Goal: Find specific page/section

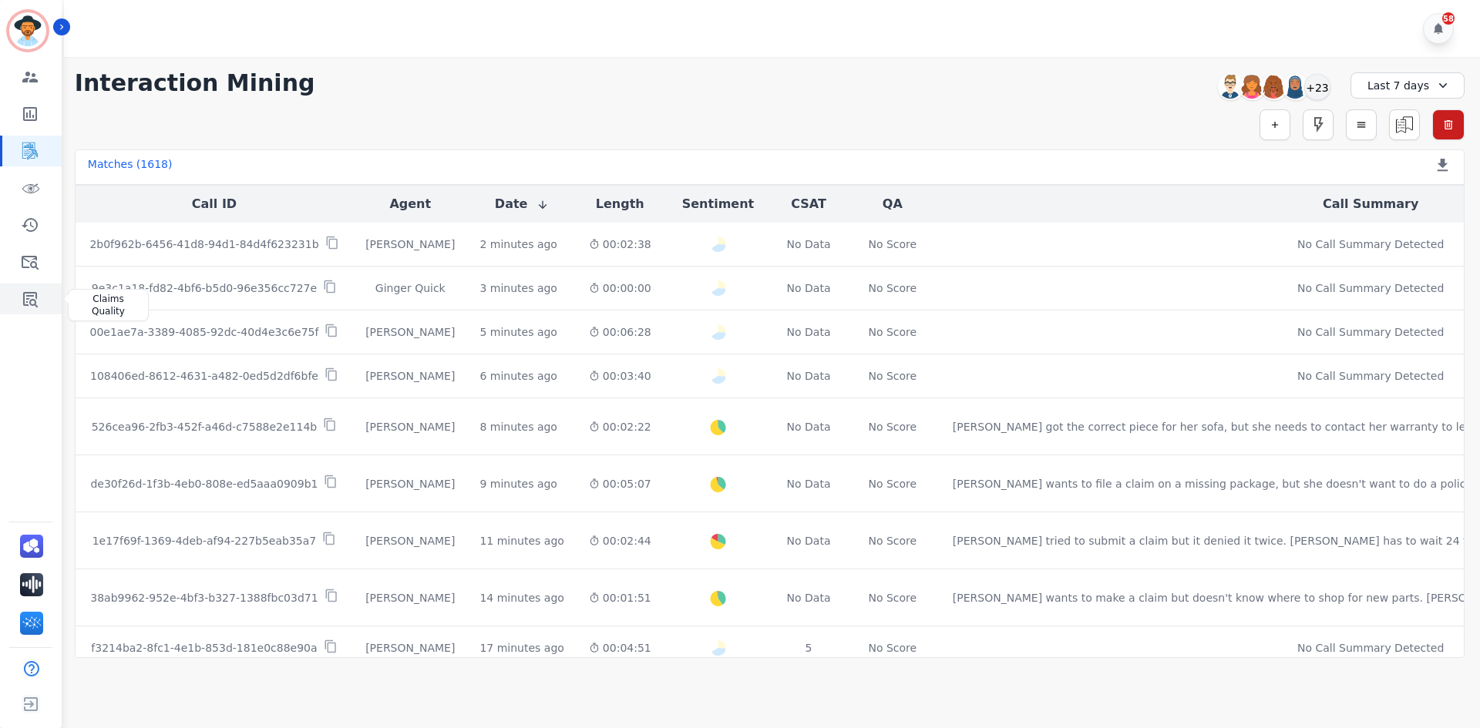
click at [29, 296] on icon "Sidebar" at bounding box center [30, 299] width 15 height 15
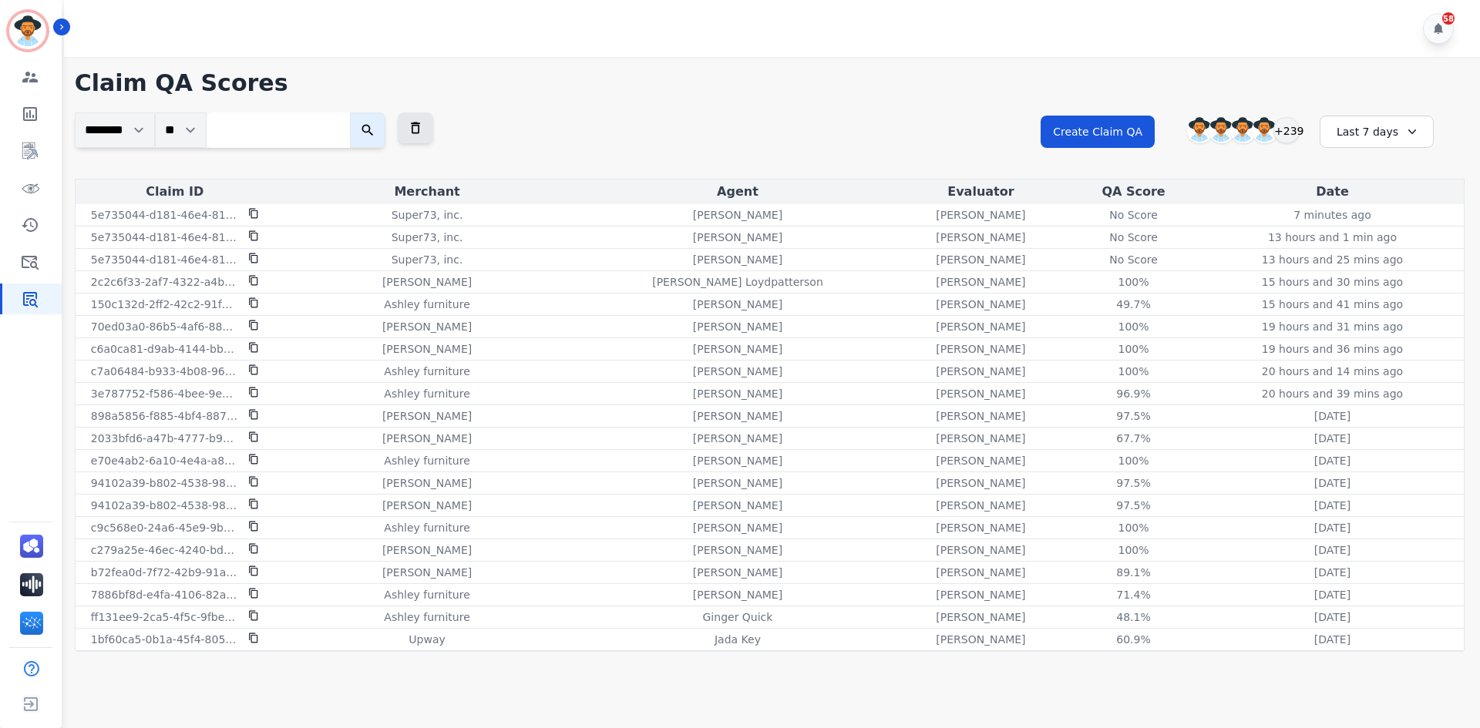
click at [278, 133] on input "search" at bounding box center [278, 130] width 143 height 35
paste input "**********"
type input "**********"
click at [392, 132] on icon "submit" at bounding box center [383, 130] width 15 height 15
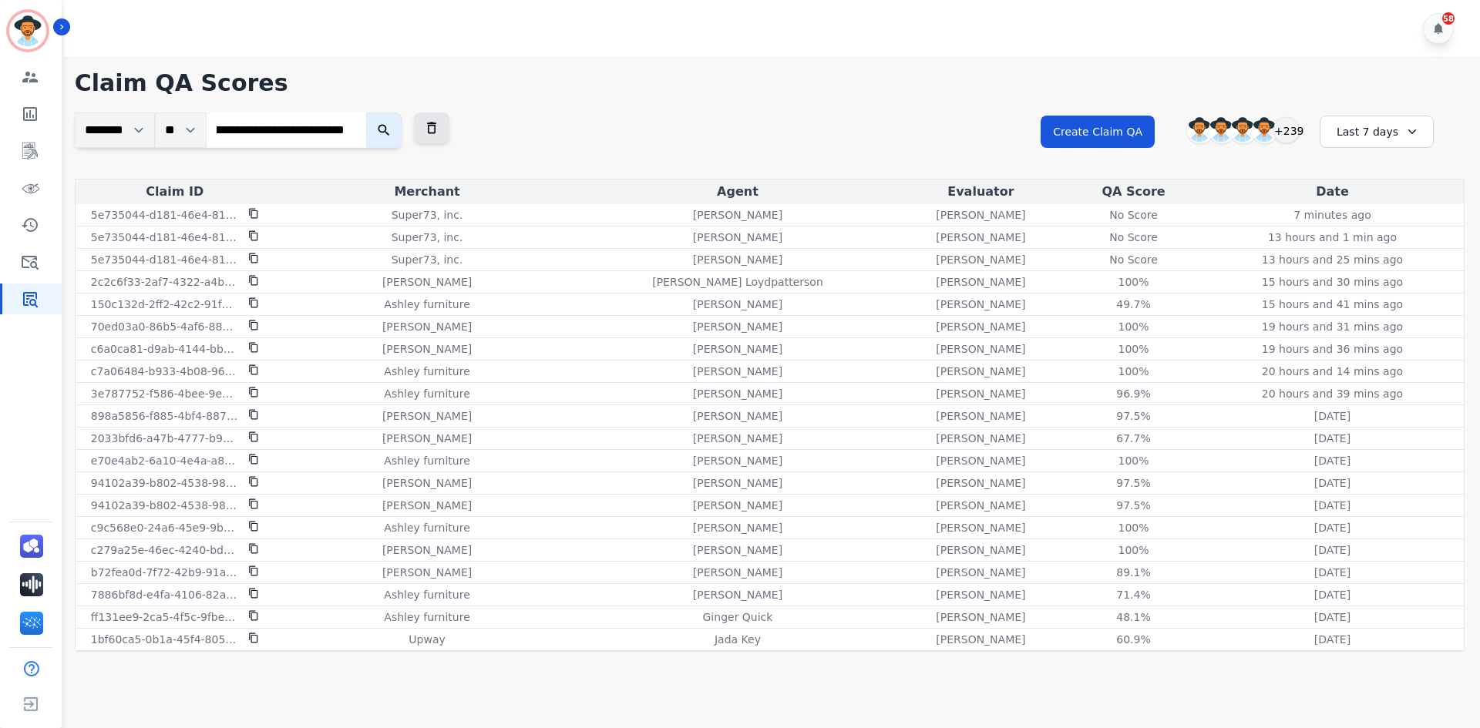
scroll to position [0, 0]
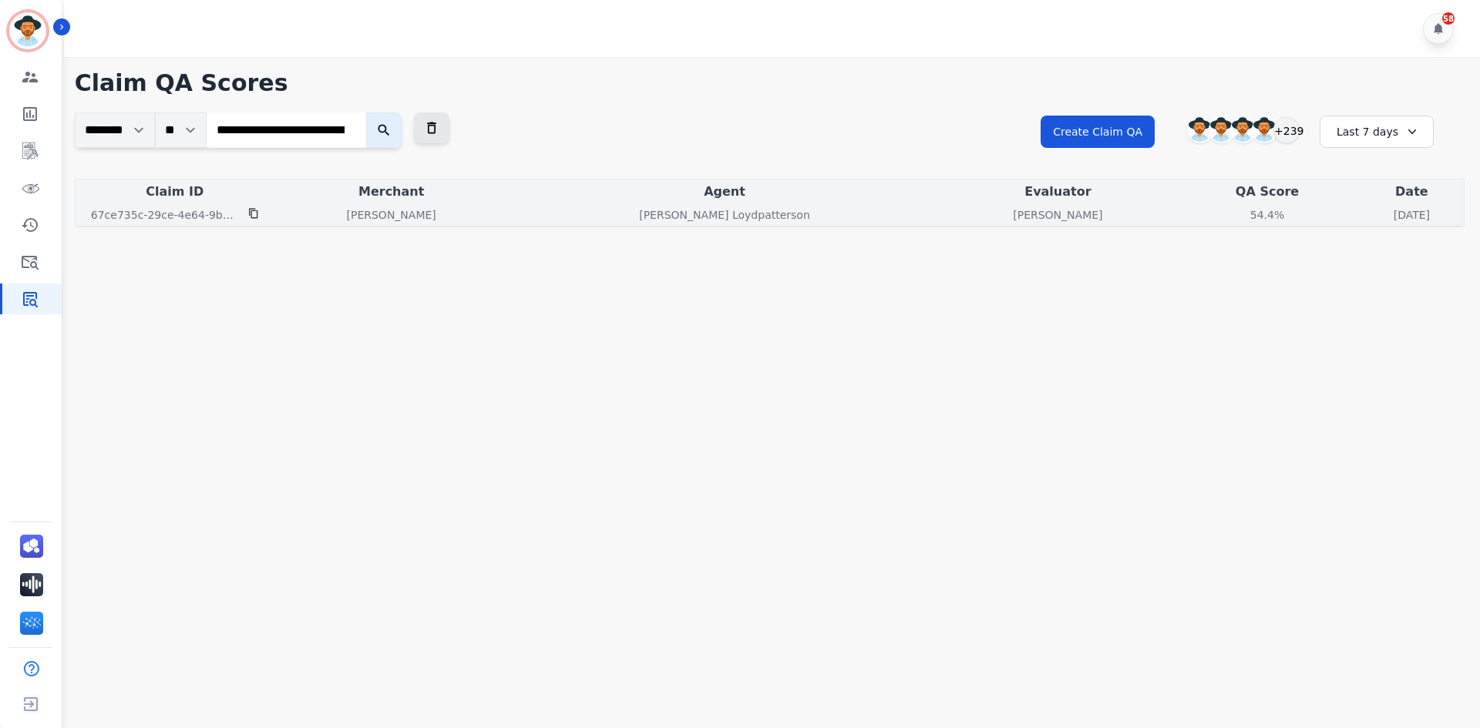
click at [550, 214] on div "[PERSON_NAME] Loydpatterson" at bounding box center [725, 214] width 426 height 15
click at [1232, 217] on div "54.4%" at bounding box center [1266, 214] width 69 height 15
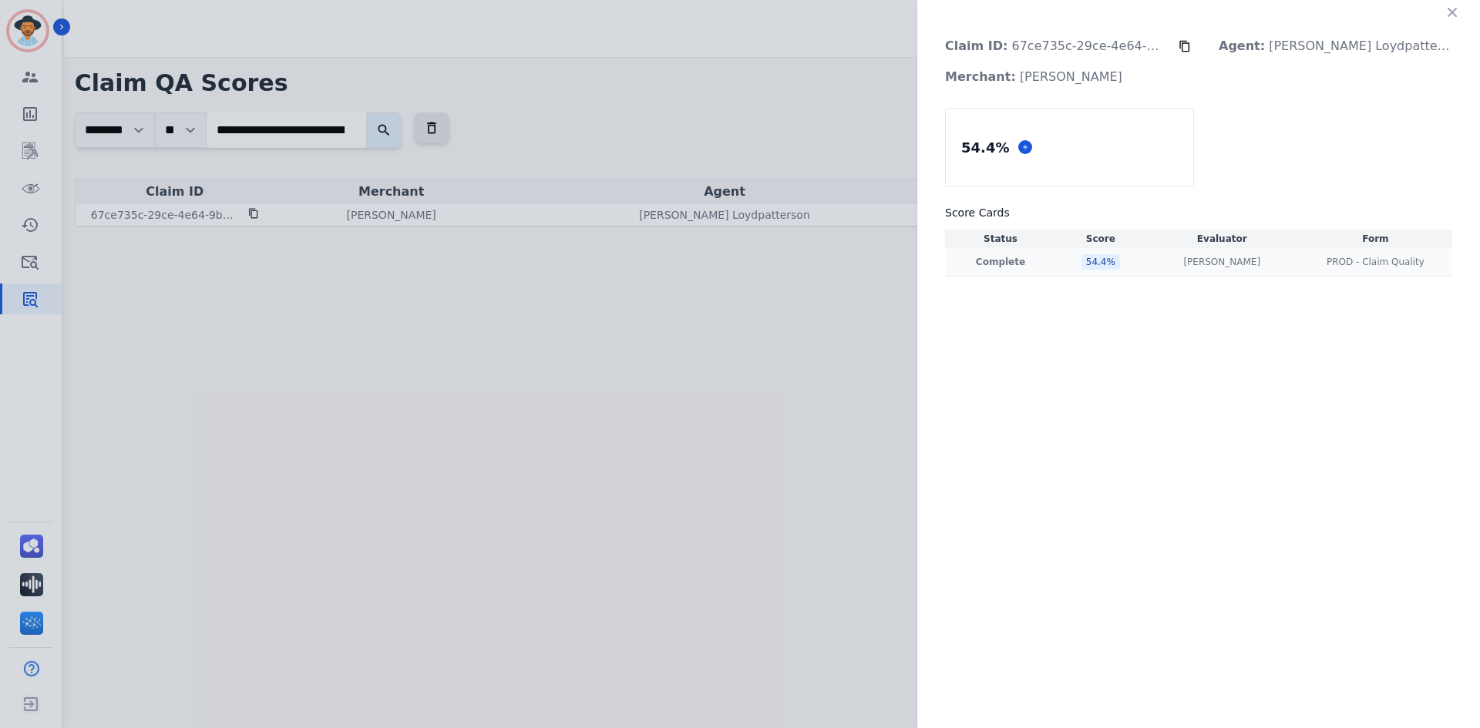
click at [1165, 265] on div "[PERSON_NAME] [PERSON_NAME]" at bounding box center [1221, 262] width 147 height 12
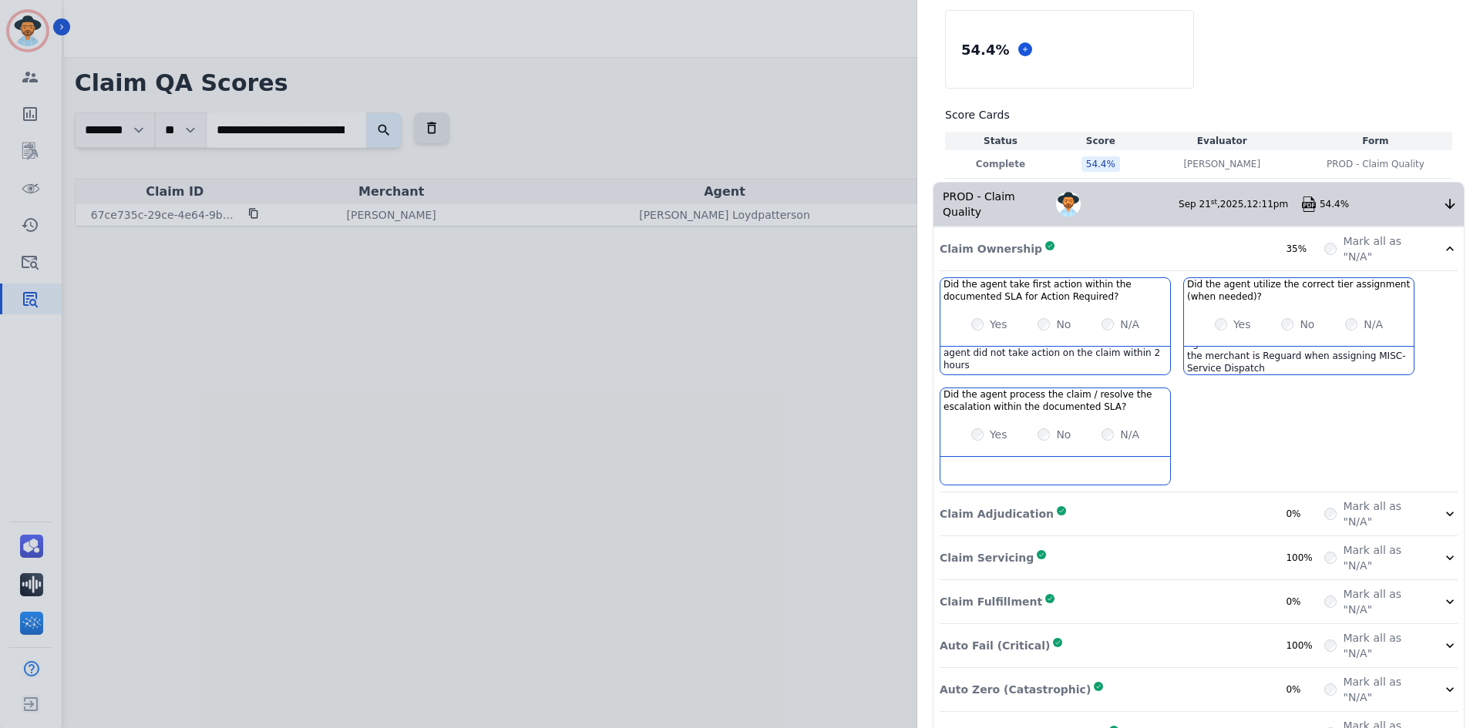
scroll to position [126, 0]
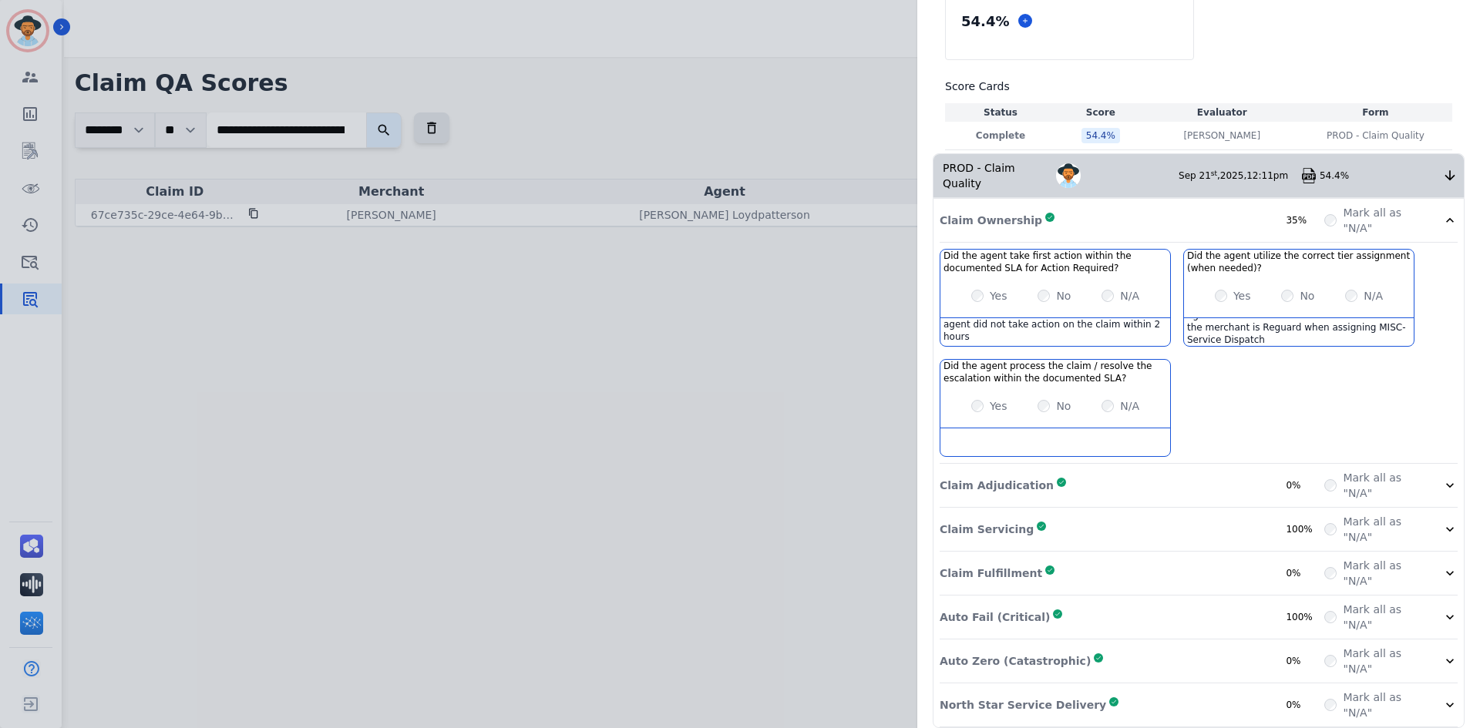
click at [1445, 478] on icon at bounding box center [1449, 485] width 15 height 15
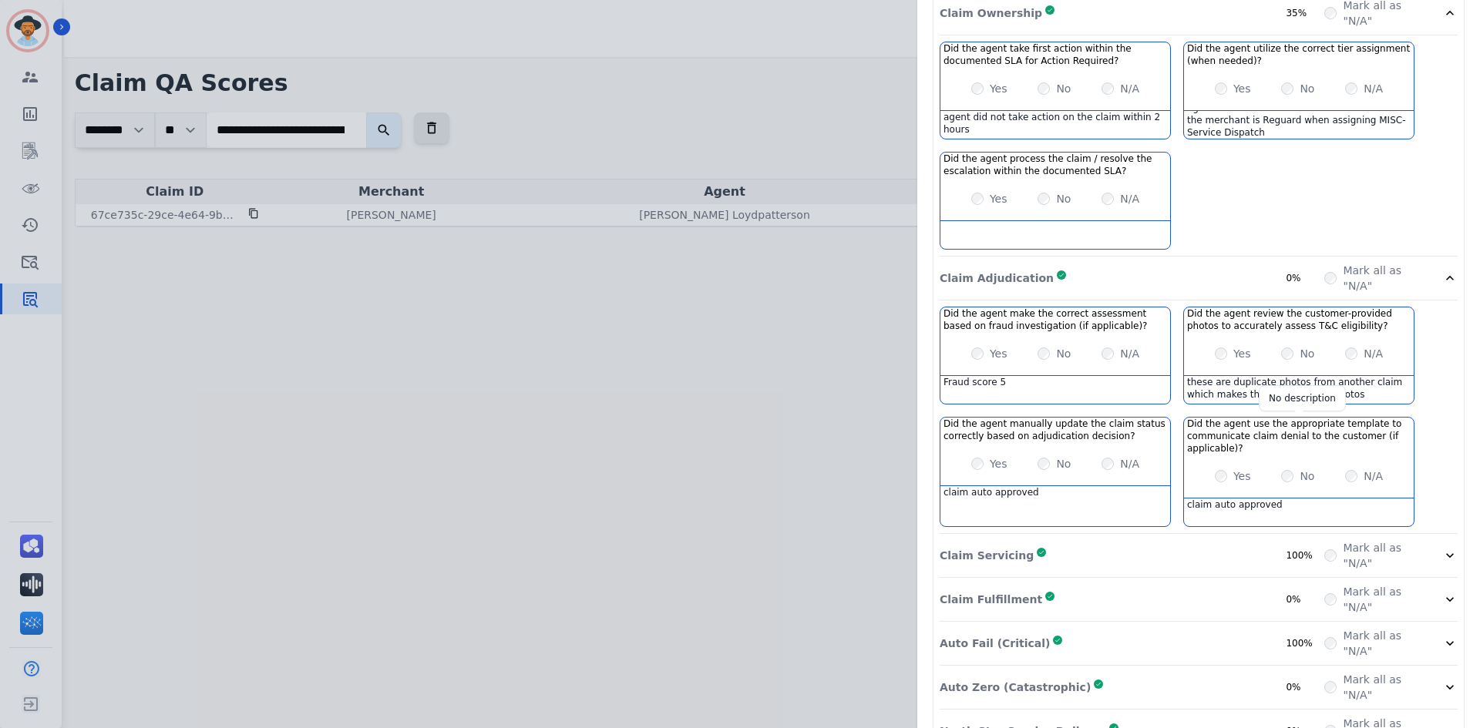
scroll to position [358, 0]
click at [1442, 271] on icon at bounding box center [1449, 278] width 15 height 15
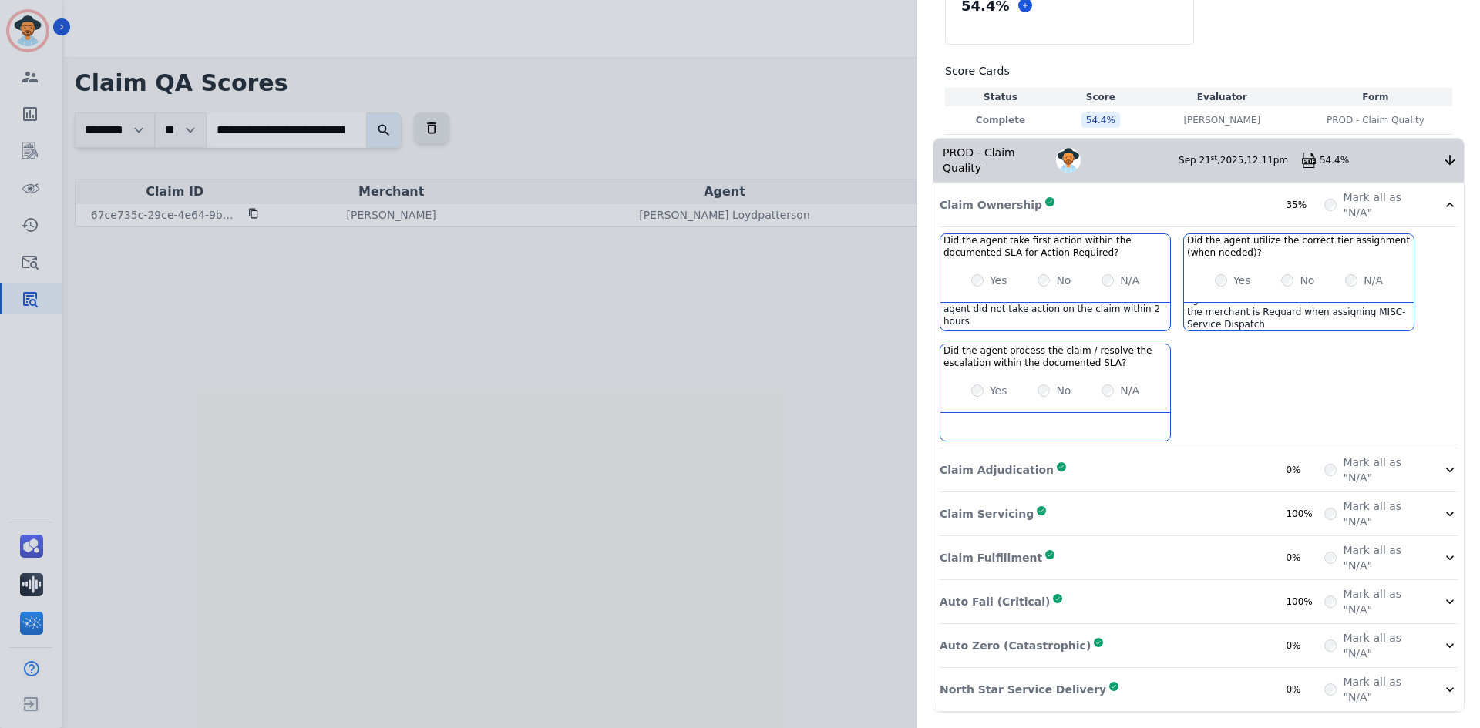
scroll to position [126, 0]
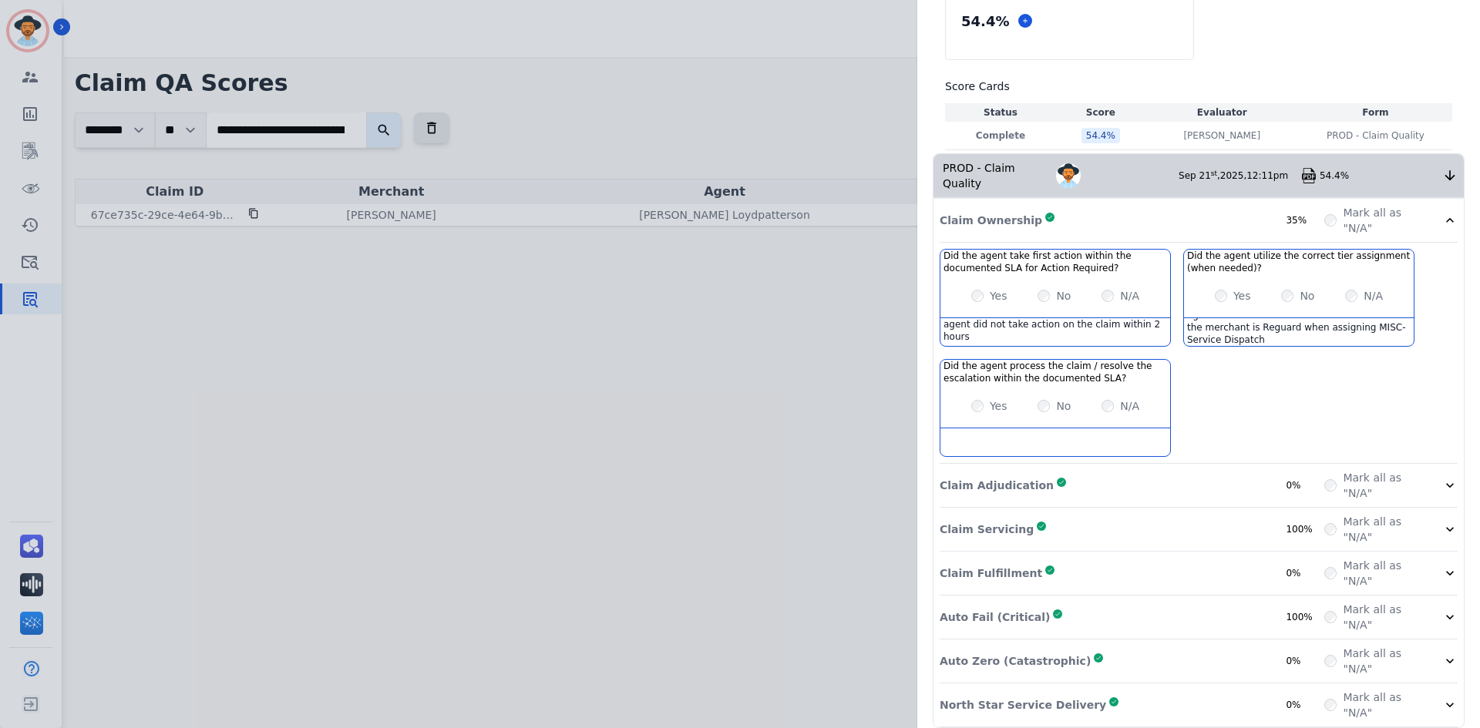
click at [1447, 213] on icon at bounding box center [1449, 220] width 15 height 15
